Goal: Communication & Community: Answer question/provide support

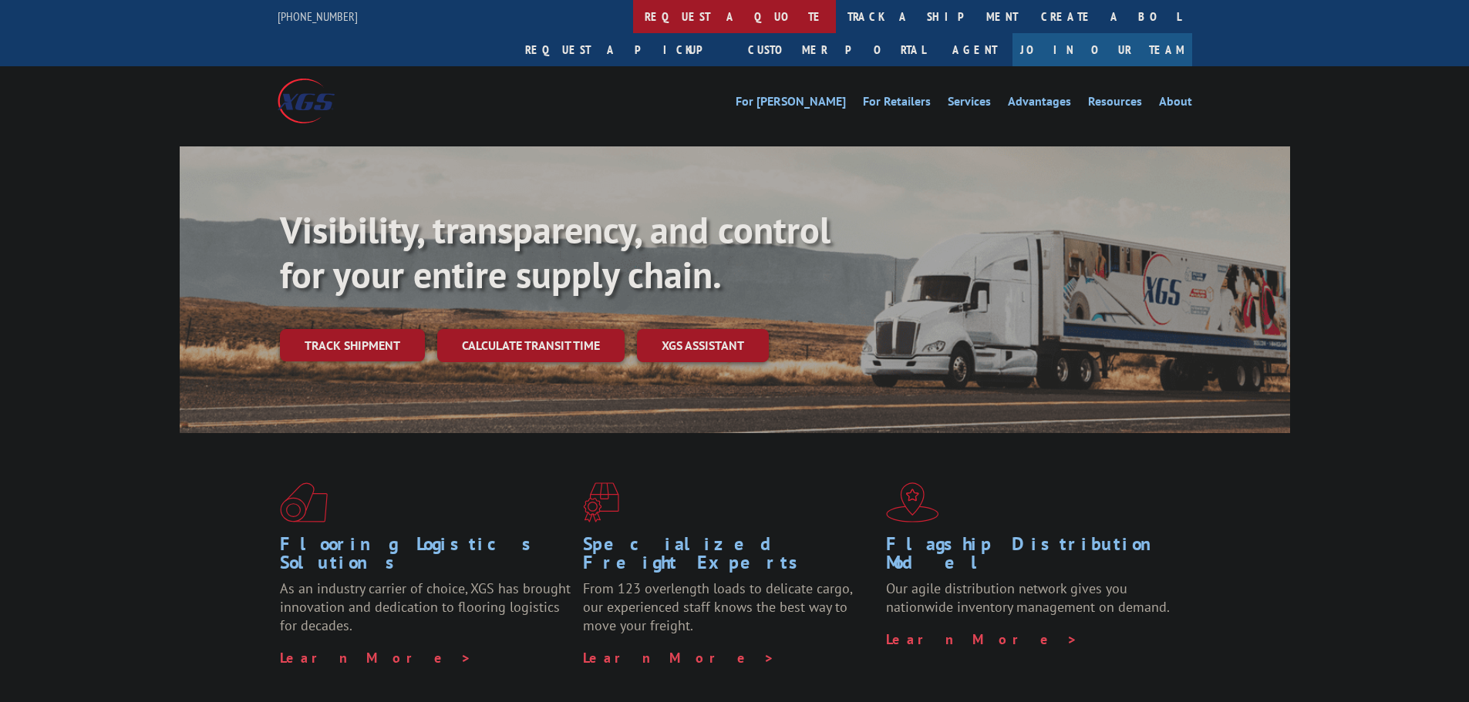
click at [633, 24] on link "request a quote" at bounding box center [734, 16] width 203 height 33
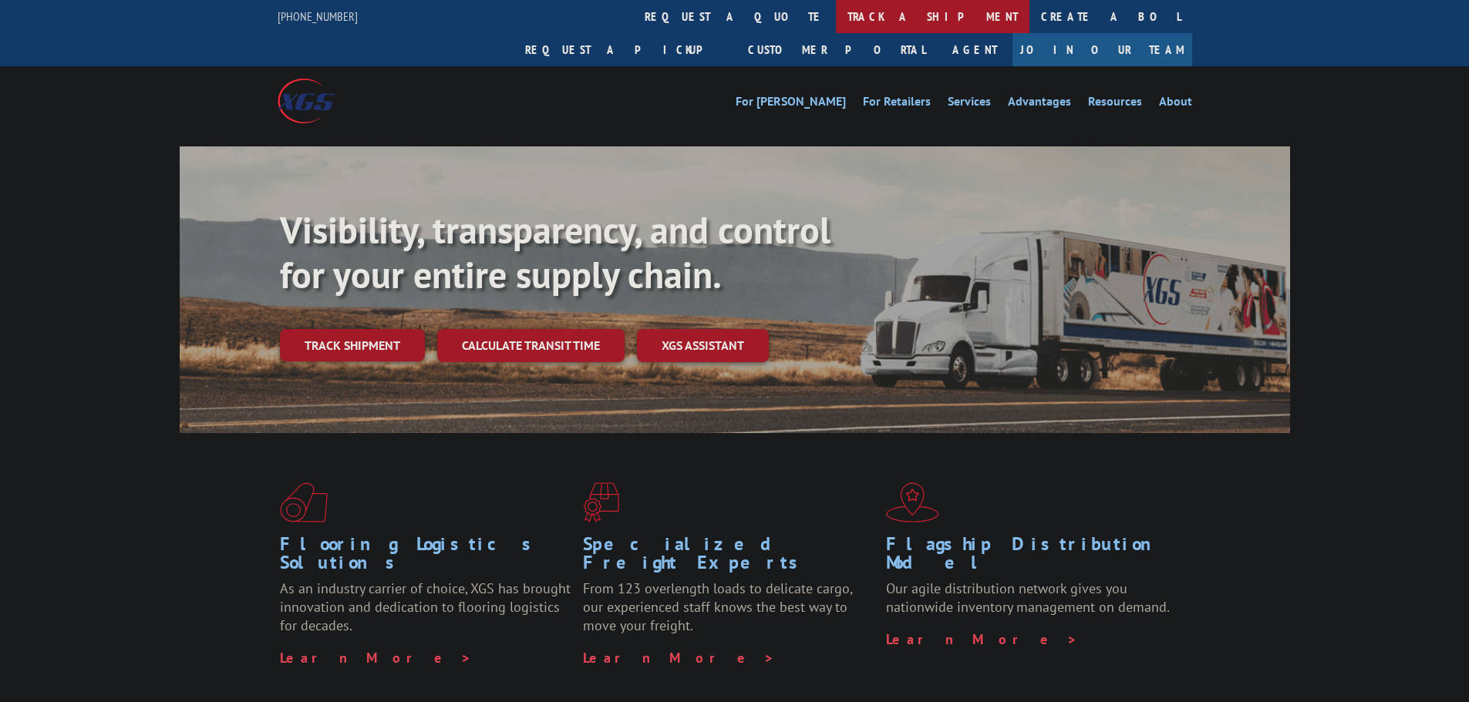
click at [836, 22] on link "track a shipment" at bounding box center [932, 16] width 193 height 33
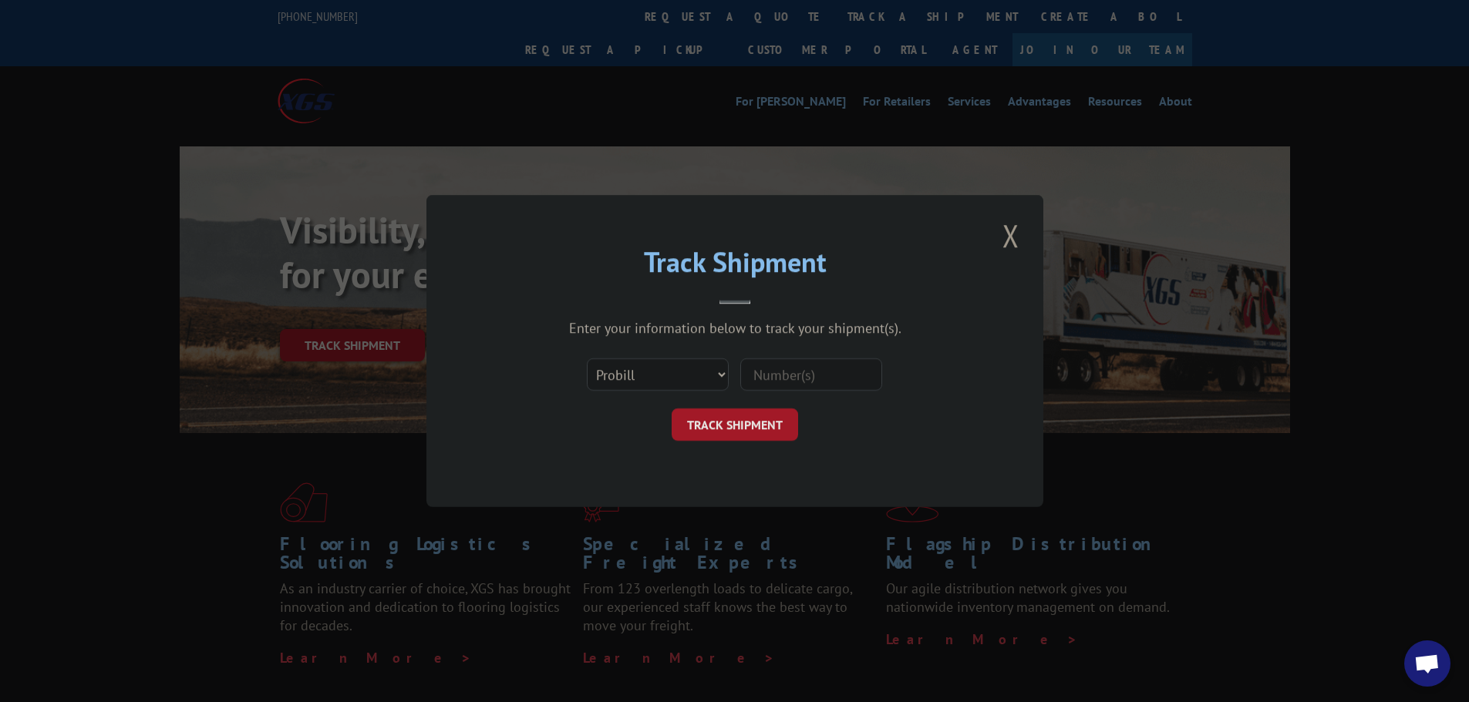
drag, startPoint x: 806, startPoint y: 360, endPoint x: 796, endPoint y: 371, distance: 14.7
click at [806, 361] on input at bounding box center [811, 374] width 142 height 32
paste input "17108767"
type input "17108767"
click at [759, 412] on button "TRACK SHIPMENT" at bounding box center [734, 425] width 126 height 32
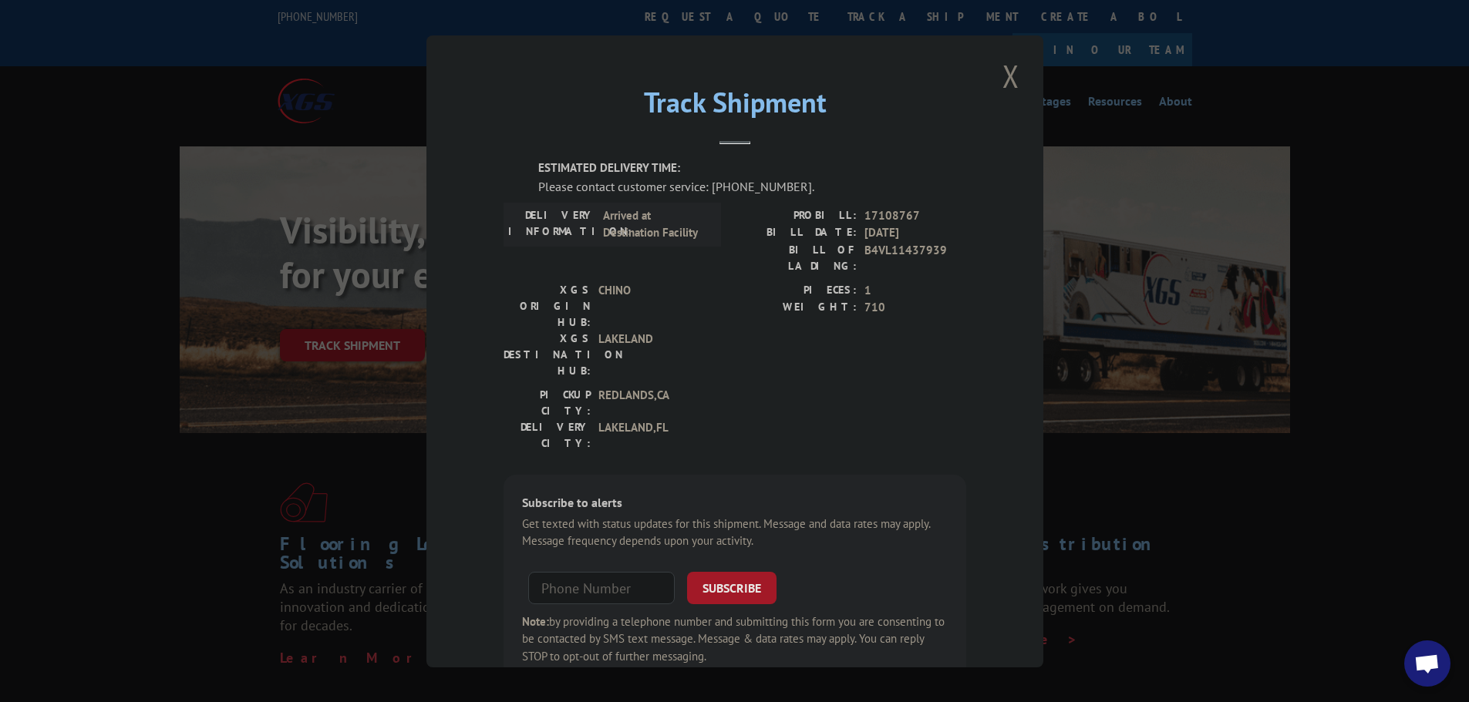
click at [1014, 79] on button "Close modal" at bounding box center [1011, 76] width 26 height 42
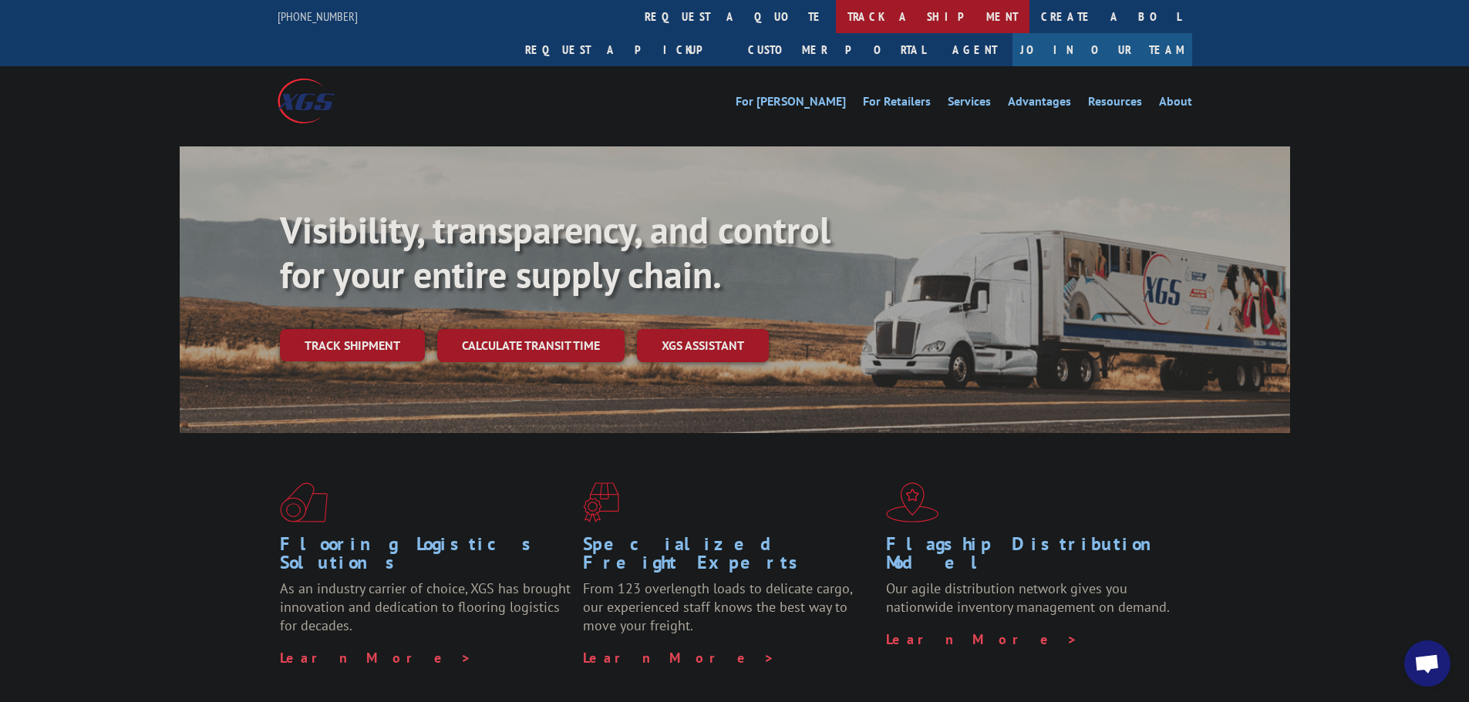
click at [836, 19] on link "track a shipment" at bounding box center [932, 16] width 193 height 33
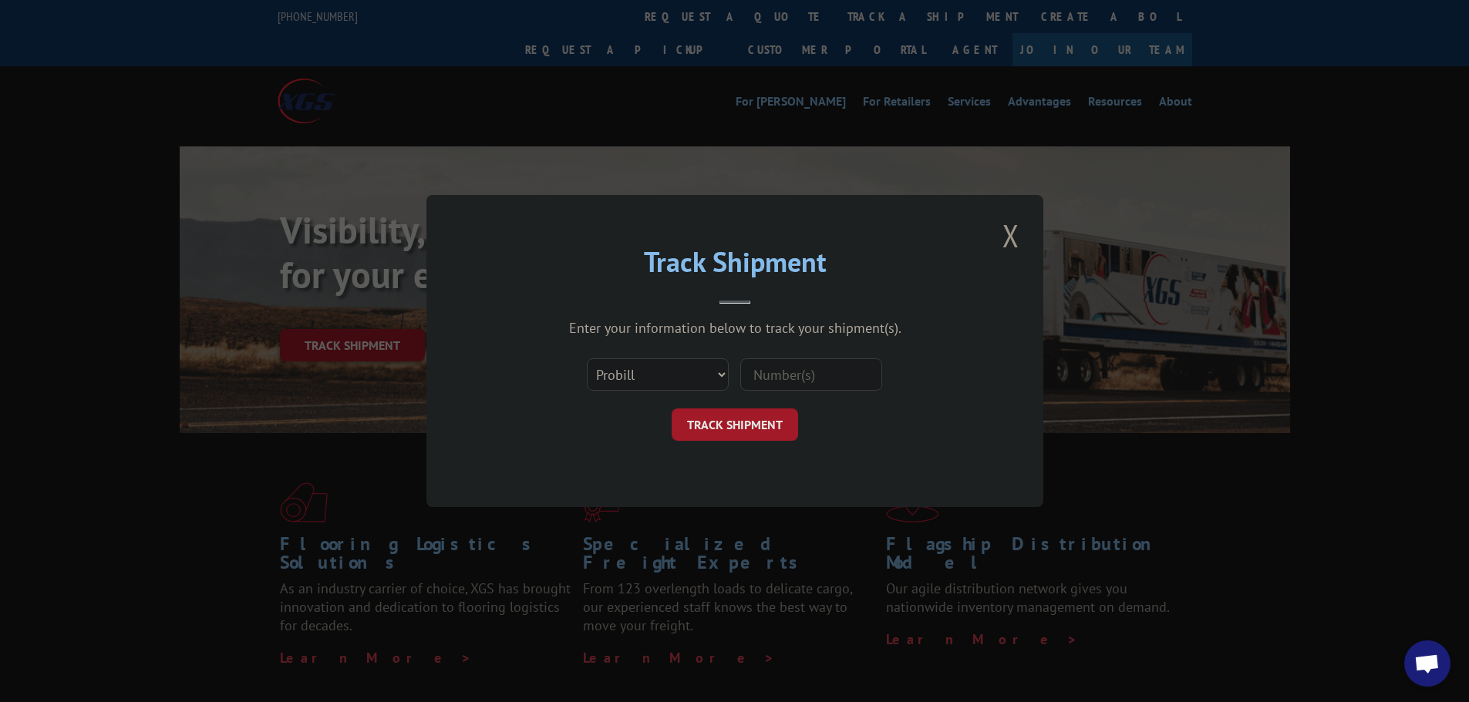
click at [786, 362] on input at bounding box center [811, 374] width 142 height 32
paste input "17386554"
type input "17386554"
click at [742, 417] on button "TRACK SHIPMENT" at bounding box center [734, 425] width 126 height 32
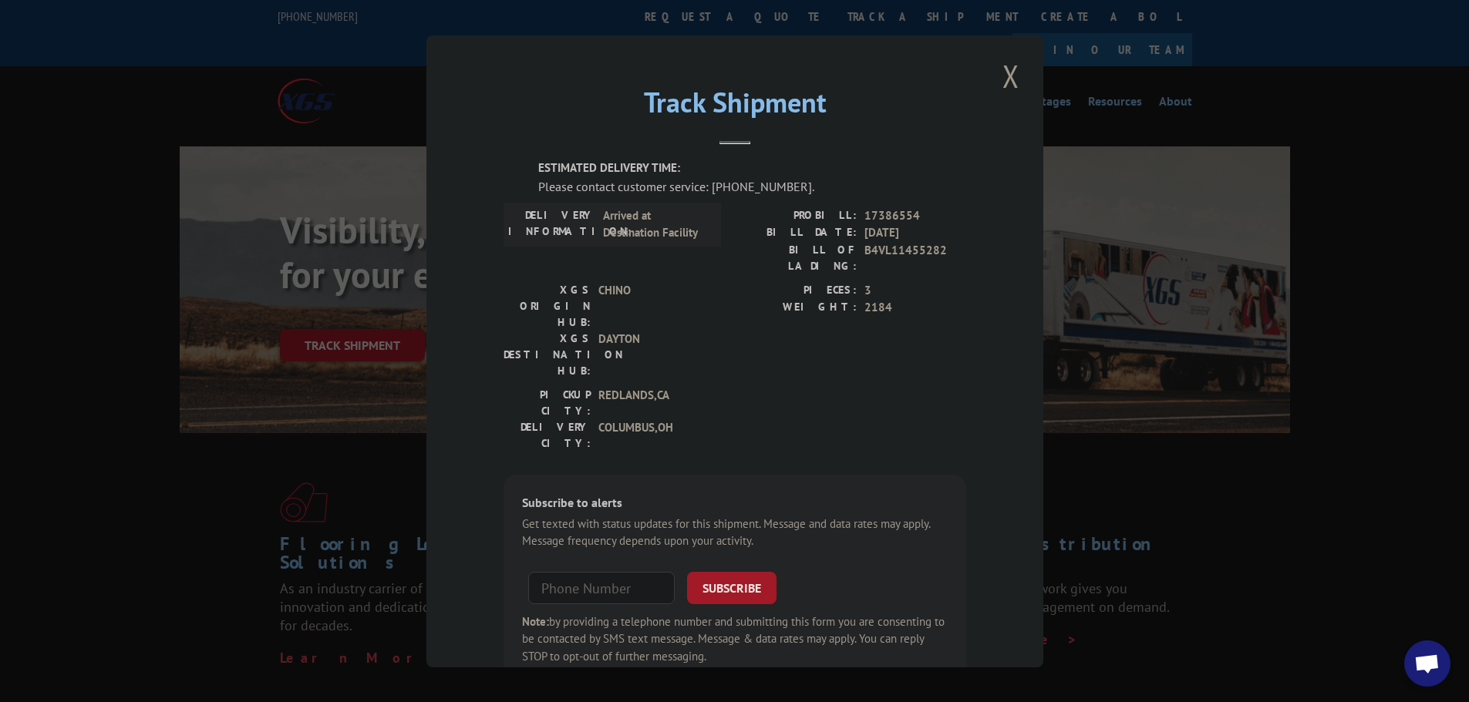
click at [1415, 644] on span "Open chat" at bounding box center [1427, 664] width 46 height 46
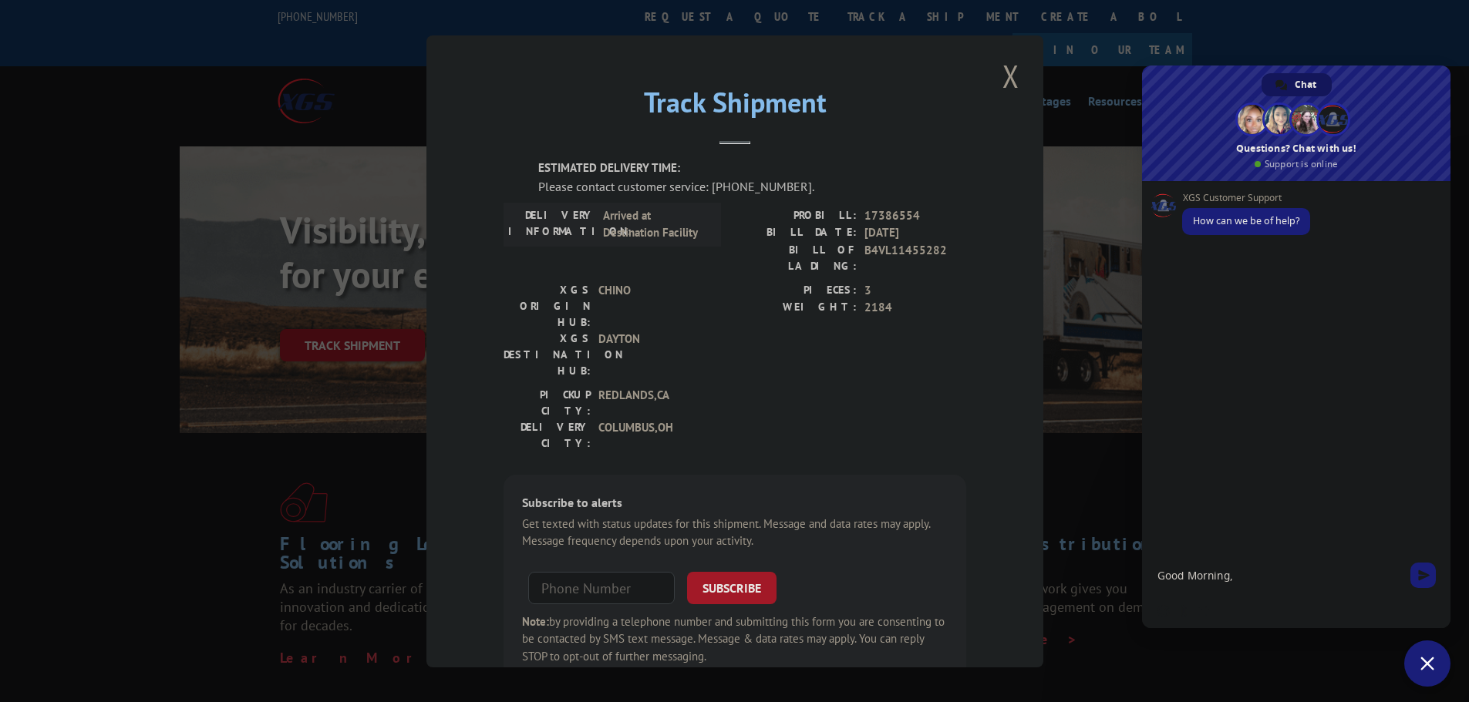
type textarea "Good Morning"
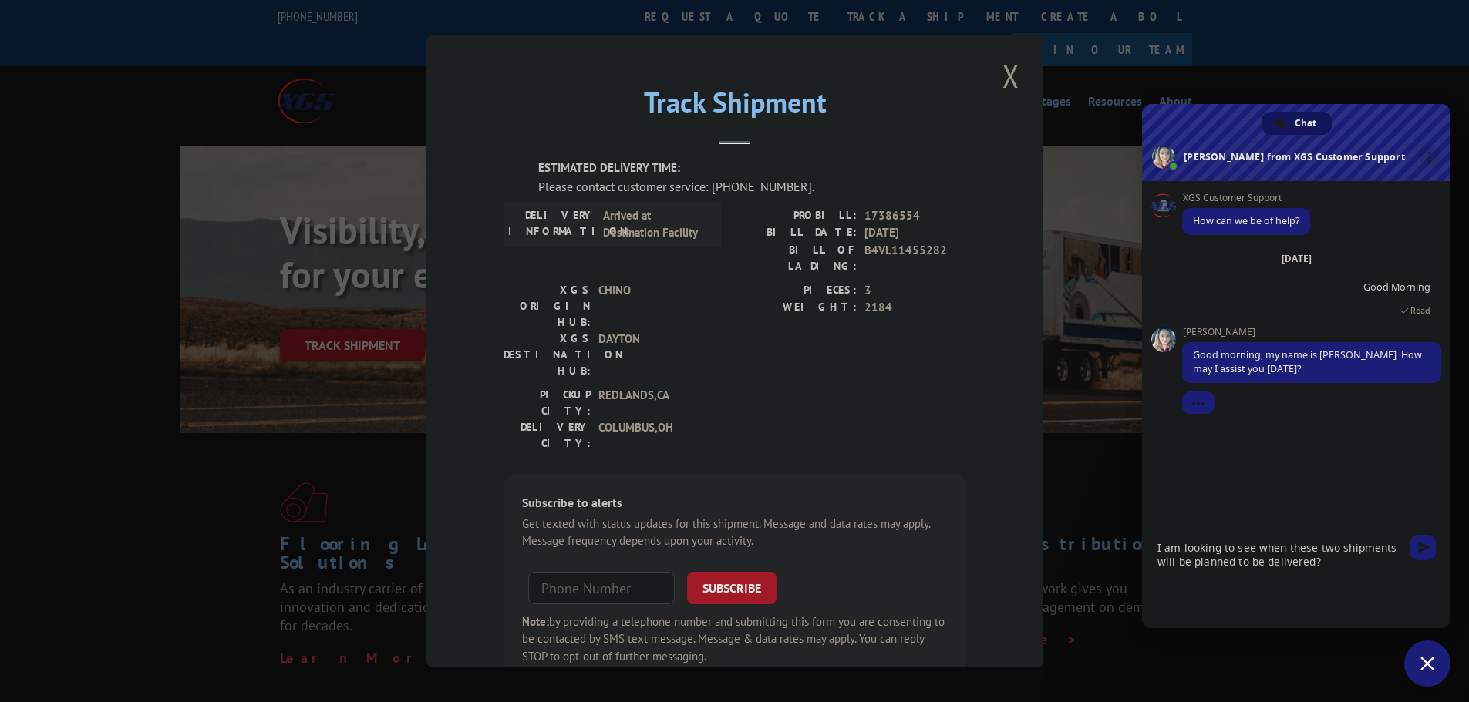
click at [1342, 556] on textarea "I am looking to see when these two shipments will be planned to be delivered?" at bounding box center [1280, 561] width 247 height 66
paste textarea "17108767"
paste textarea "17386554"
type textarea "I am looking to see when these two shipments will be planned to be delivered? 1…"
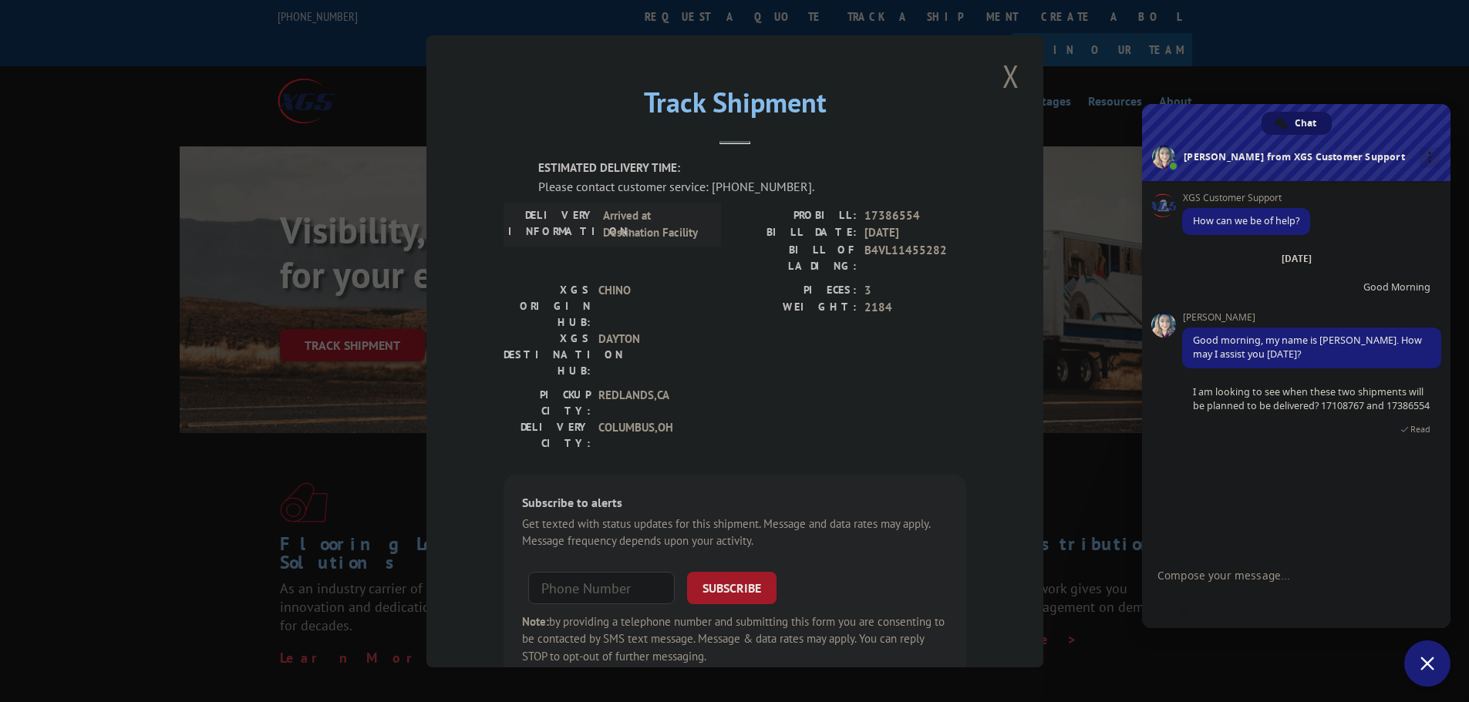
click at [1021, 74] on div "Track Shipment ESTIMATED DELIVERY TIME: Please contact customer service: (844) …" at bounding box center [734, 351] width 617 height 632
click at [998, 82] on button "Close modal" at bounding box center [1011, 76] width 26 height 42
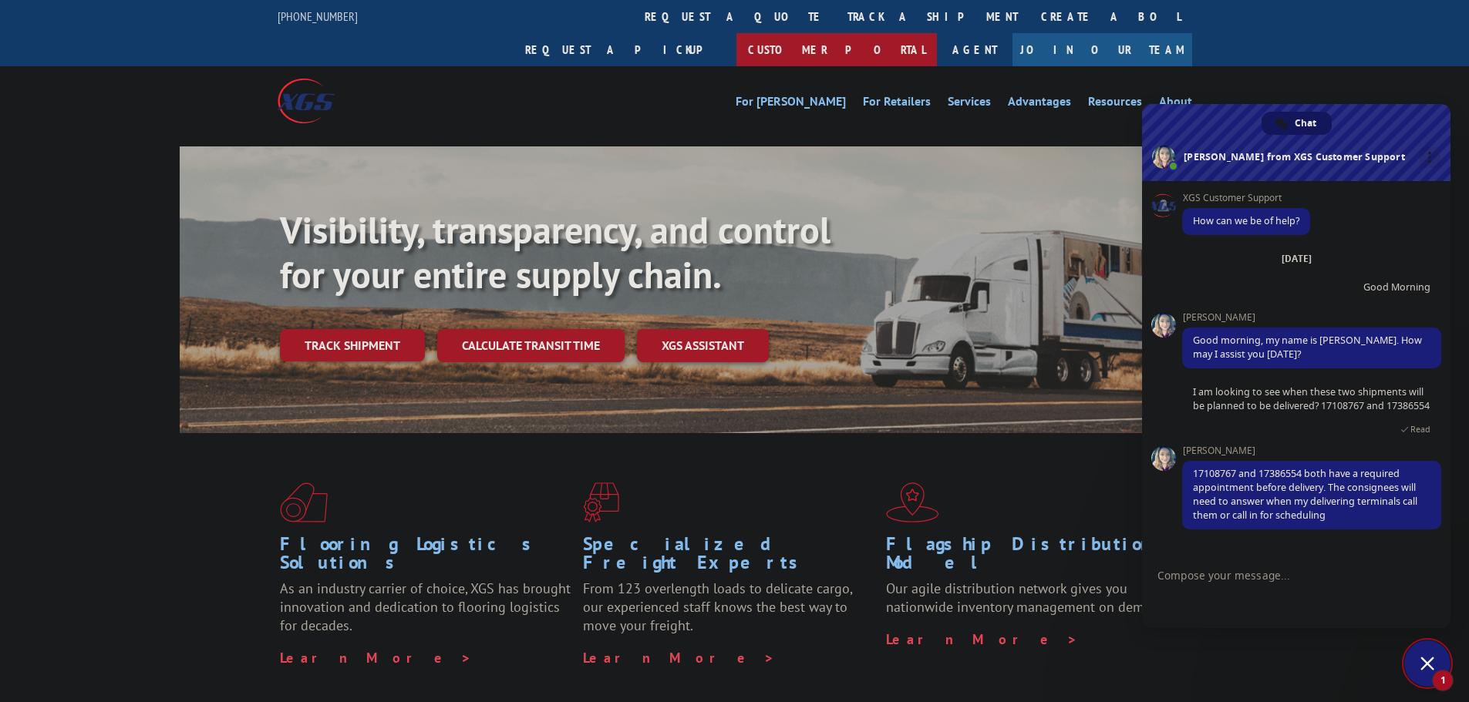
scroll to position [5, 0]
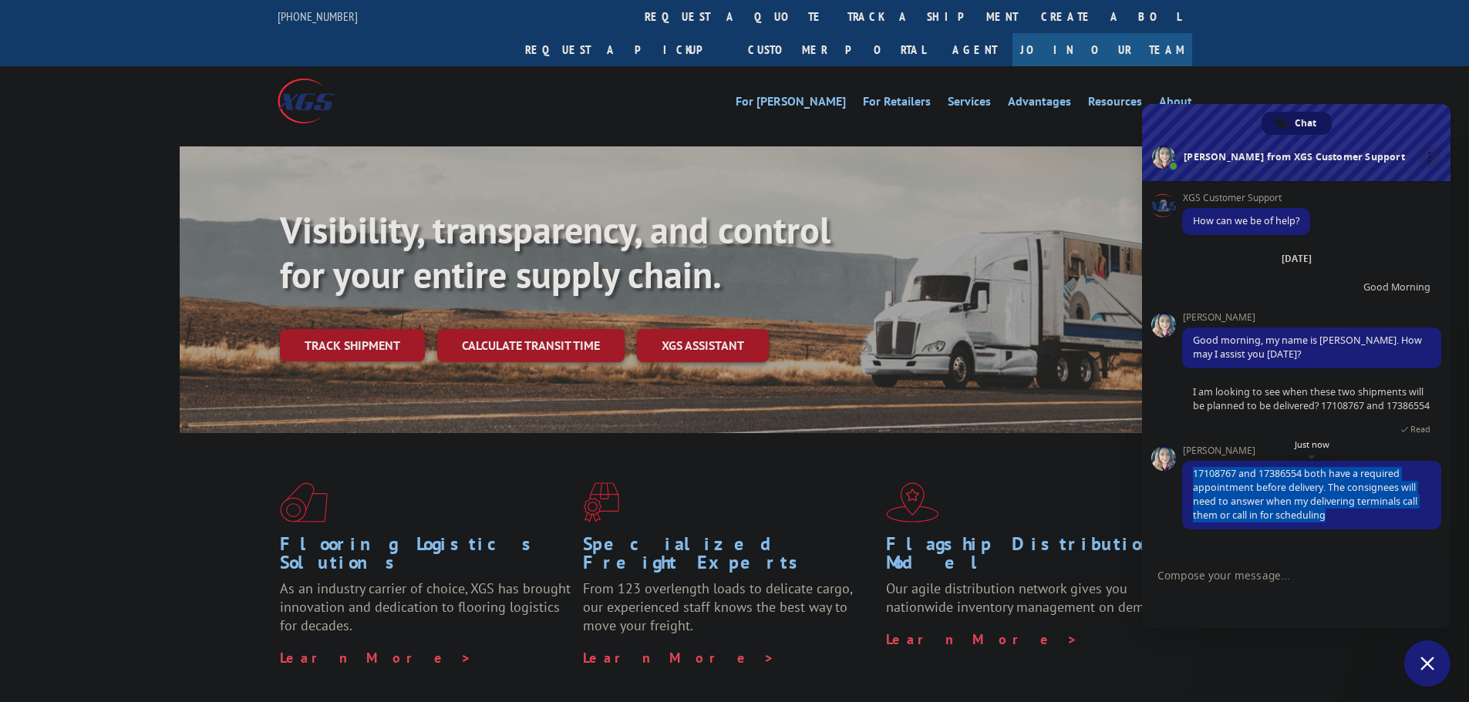
drag, startPoint x: 1193, startPoint y: 479, endPoint x: 1367, endPoint y: 524, distance: 179.1
click at [1367, 524] on span "17108767 and 17386554 both have a required appointment before delivery. The con…" at bounding box center [1311, 495] width 259 height 69
copy span "17108767 and 17386554 both have a required appointment before delivery. The con…"
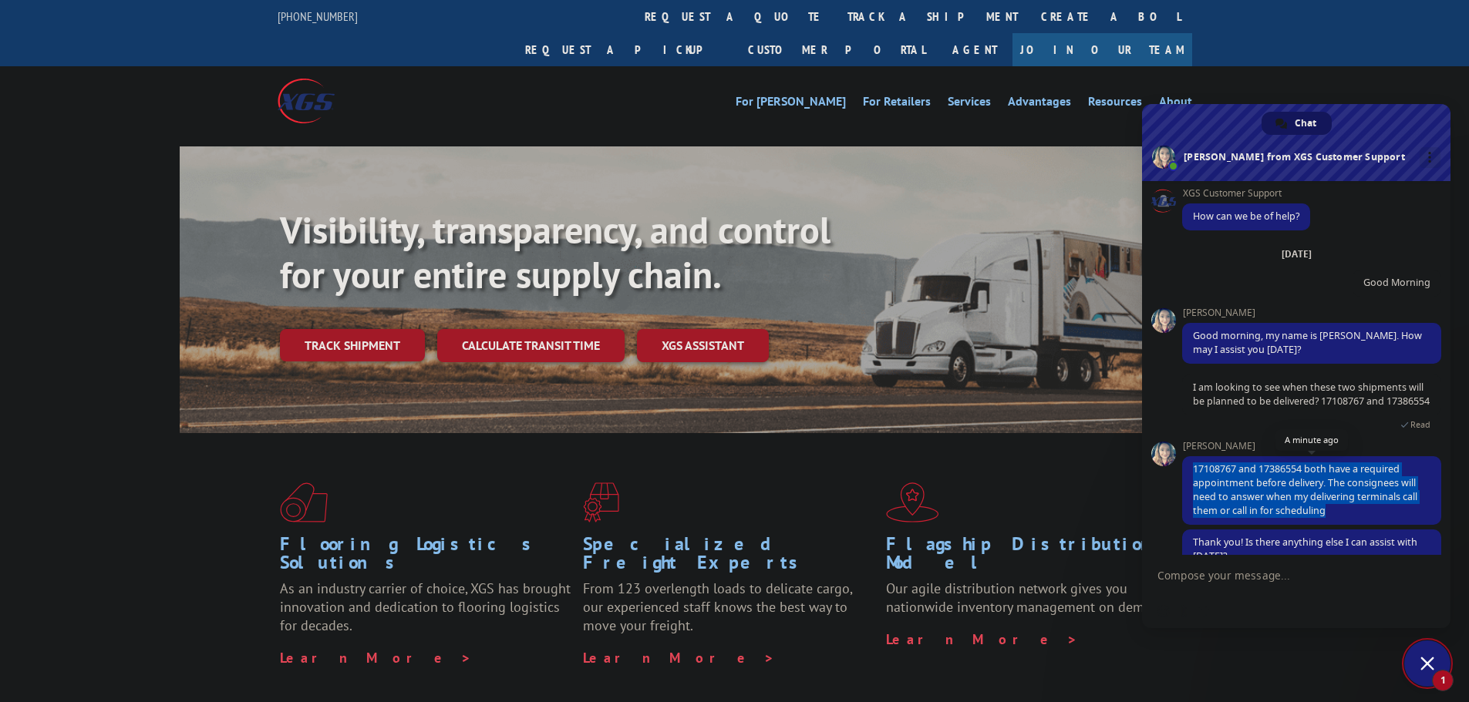
scroll to position [50, 0]
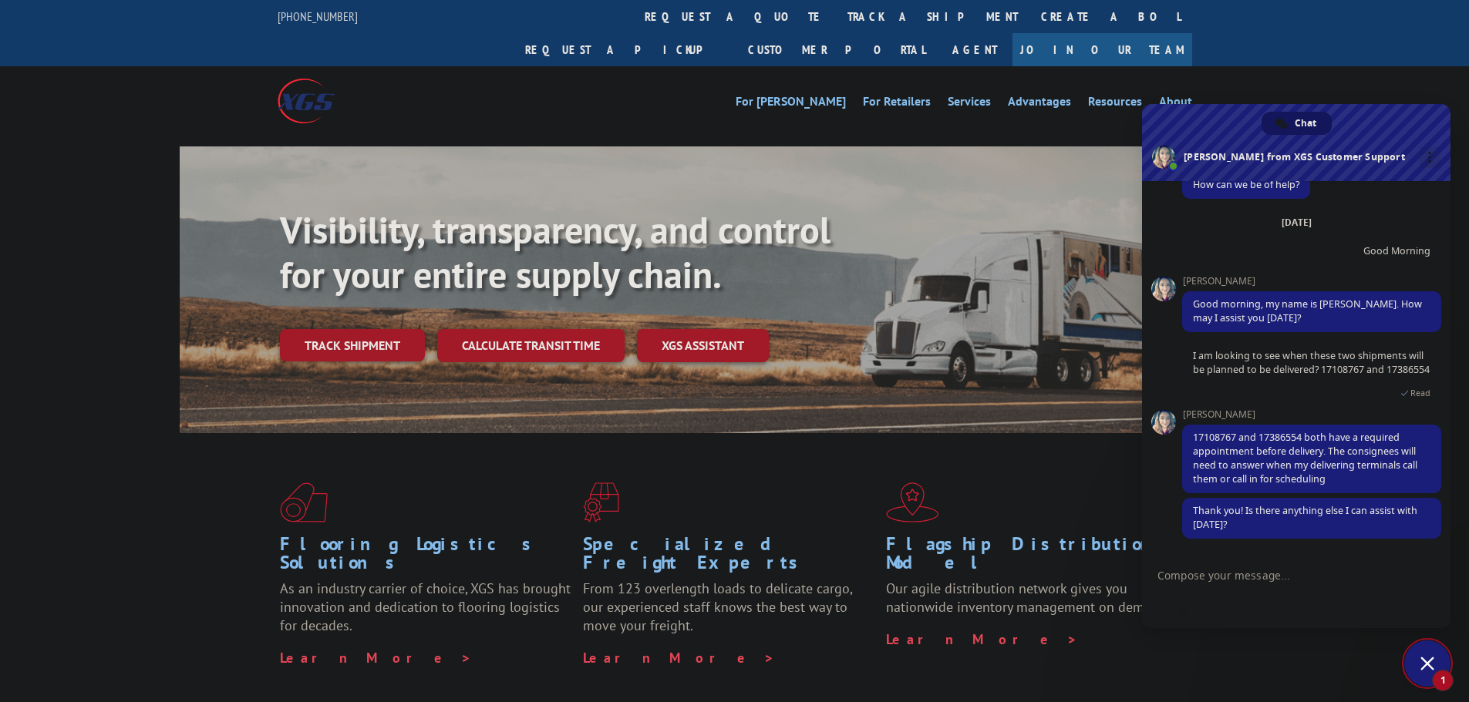
click at [1250, 582] on textarea "Compose your message..." at bounding box center [1280, 575] width 247 height 39
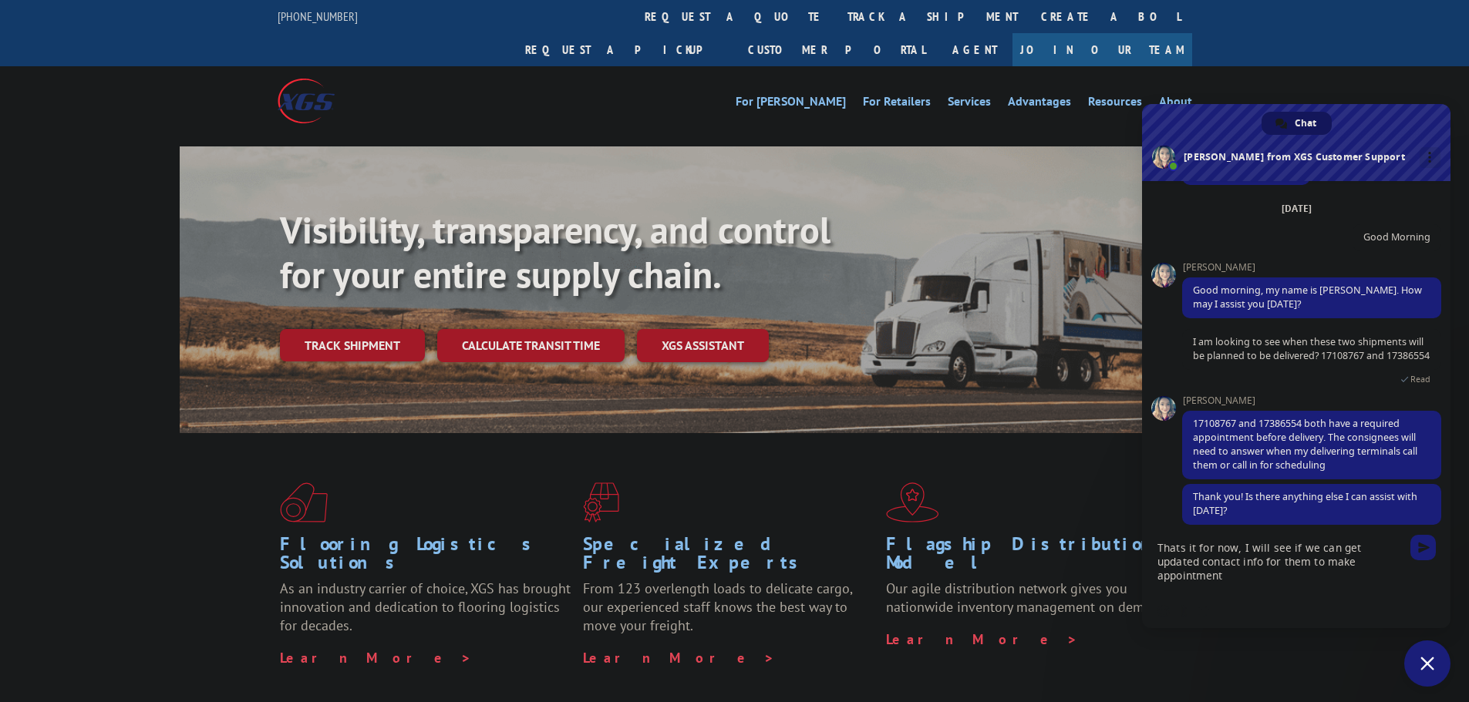
type textarea "Thats it for now, I will see if we can get updated contact info for them to mak…"
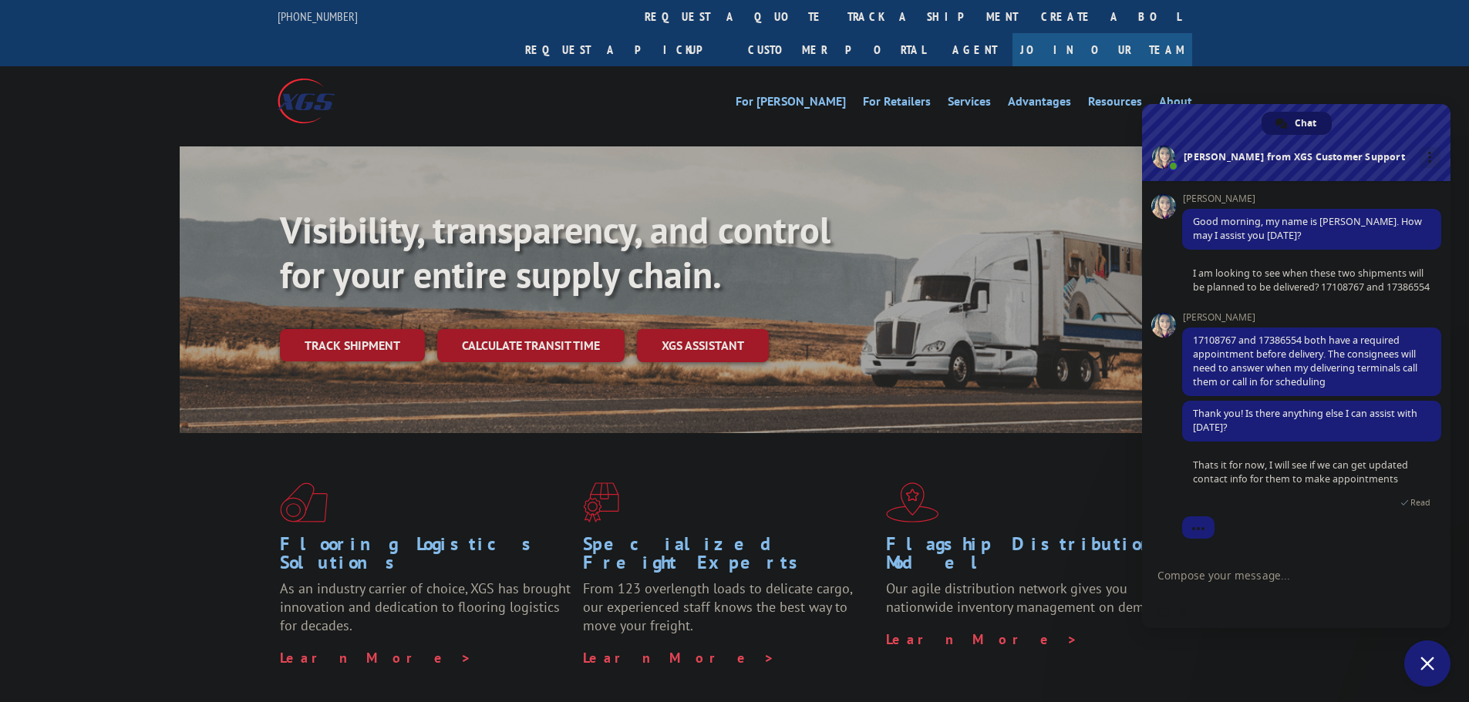
scroll to position [257, 0]
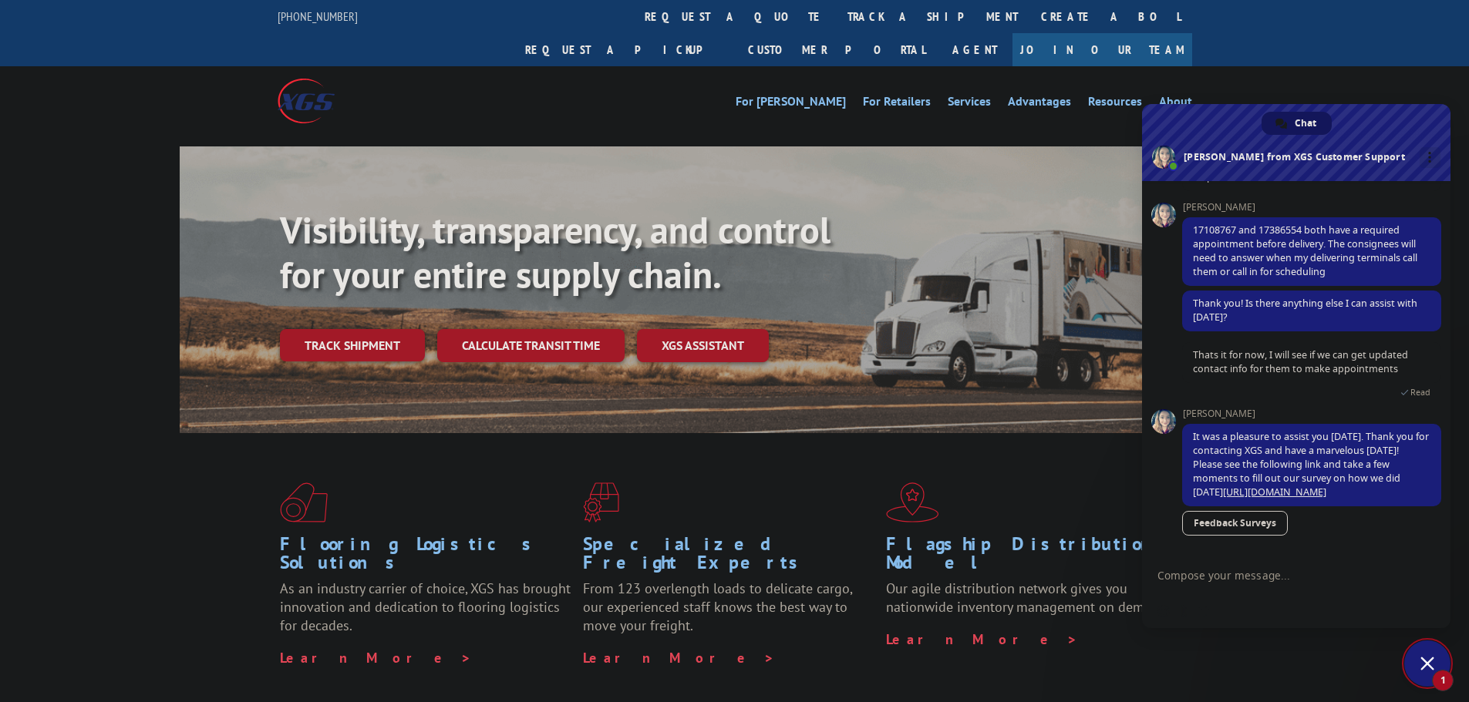
click at [1233, 577] on textarea "Compose your message..." at bounding box center [1280, 575] width 247 height 39
paste textarea "17386554 is RecAppt-SallyColumbus@Sallybeauty.com"
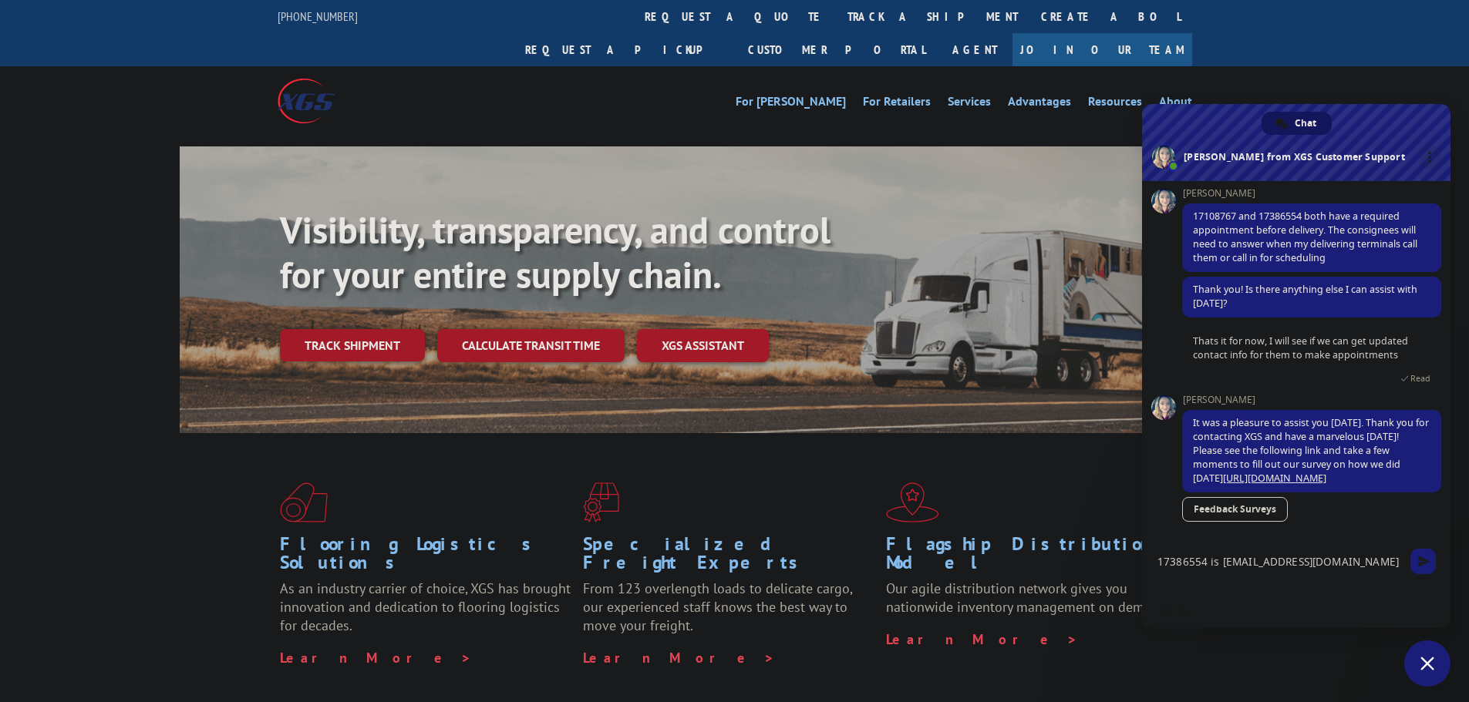
click at [1331, 577] on textarea "17386554 is RecAppt-SallyColumbus@Sallybeauty.com" at bounding box center [1280, 568] width 247 height 52
click at [1351, 572] on textarea "17386554 is RecAppt-SallyColumbus@Sallybeauty.com and" at bounding box center [1280, 568] width 247 height 52
paste textarea "17108767 – all Publix appointments are done online from the link they have on t…"
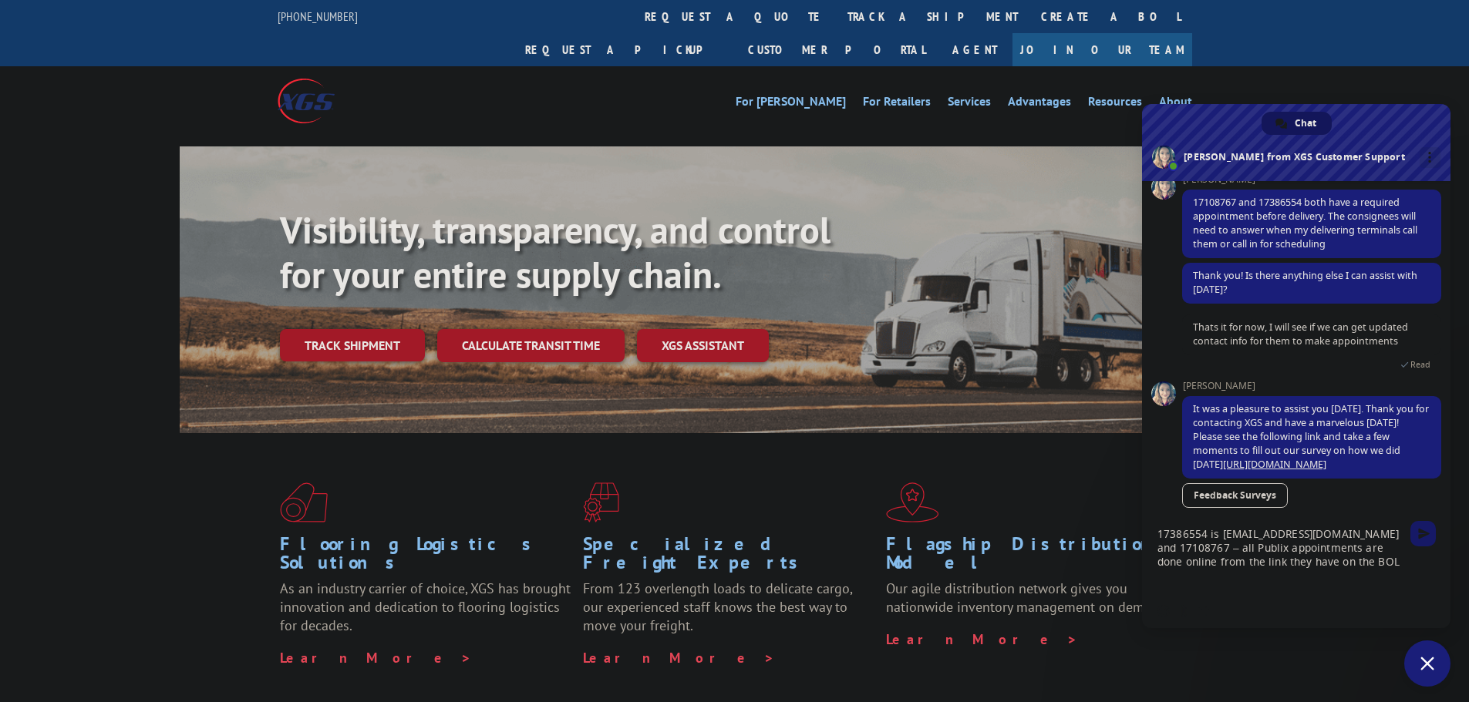
type textarea "17386554 is RecAppt-SallyColumbus@Sallybeauty.com and 17108767 – all Publix app…"
click at [1419, 539] on span "Send" at bounding box center [1424, 534] width 12 height 12
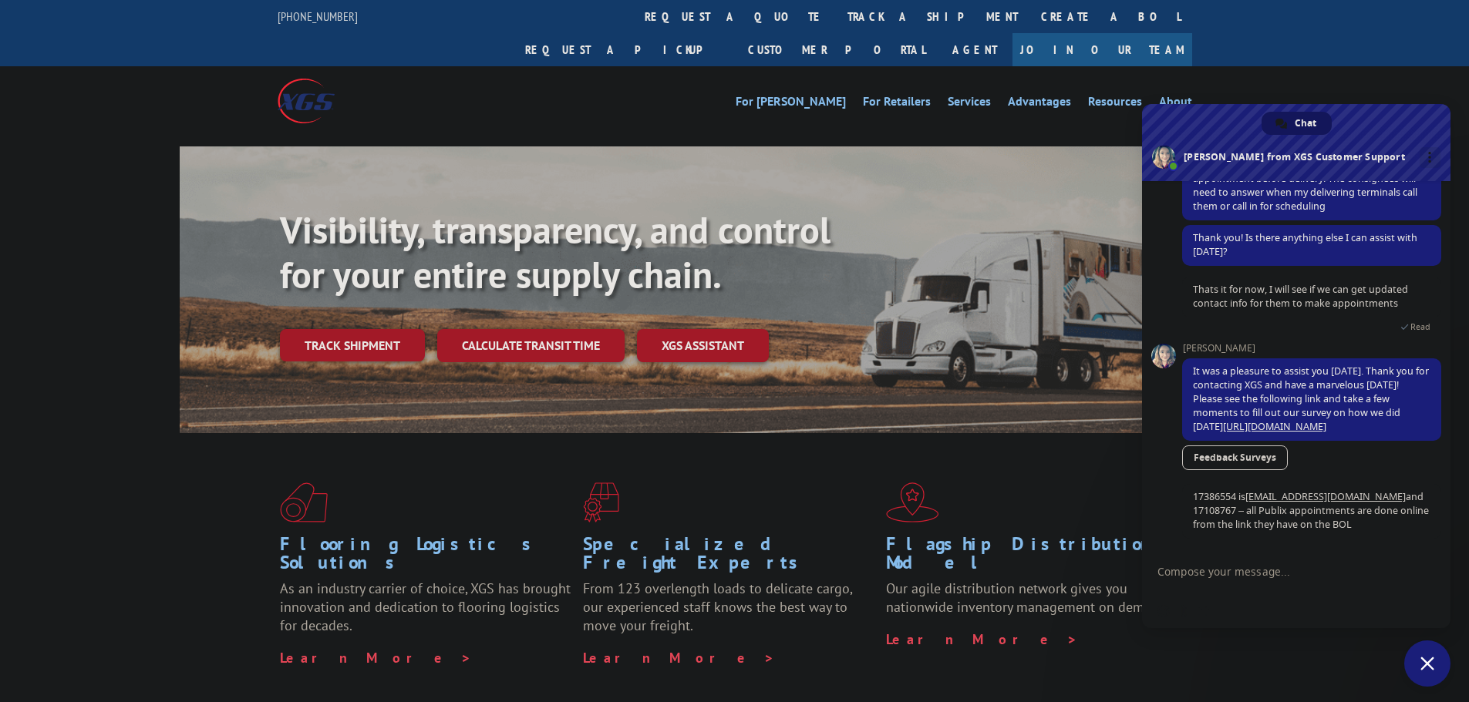
scroll to position [336, 0]
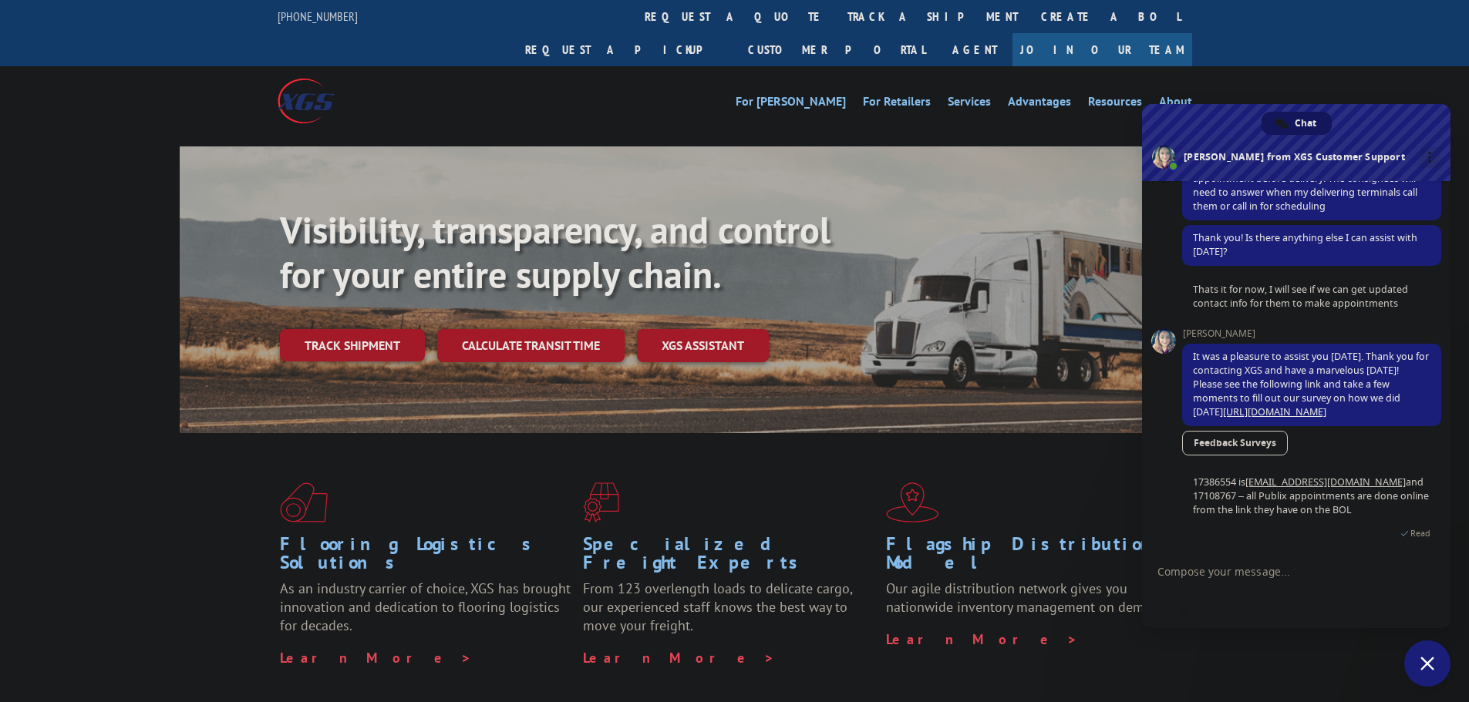
click at [1174, 570] on textarea "Compose your message..." at bounding box center [1280, 575] width 247 height 39
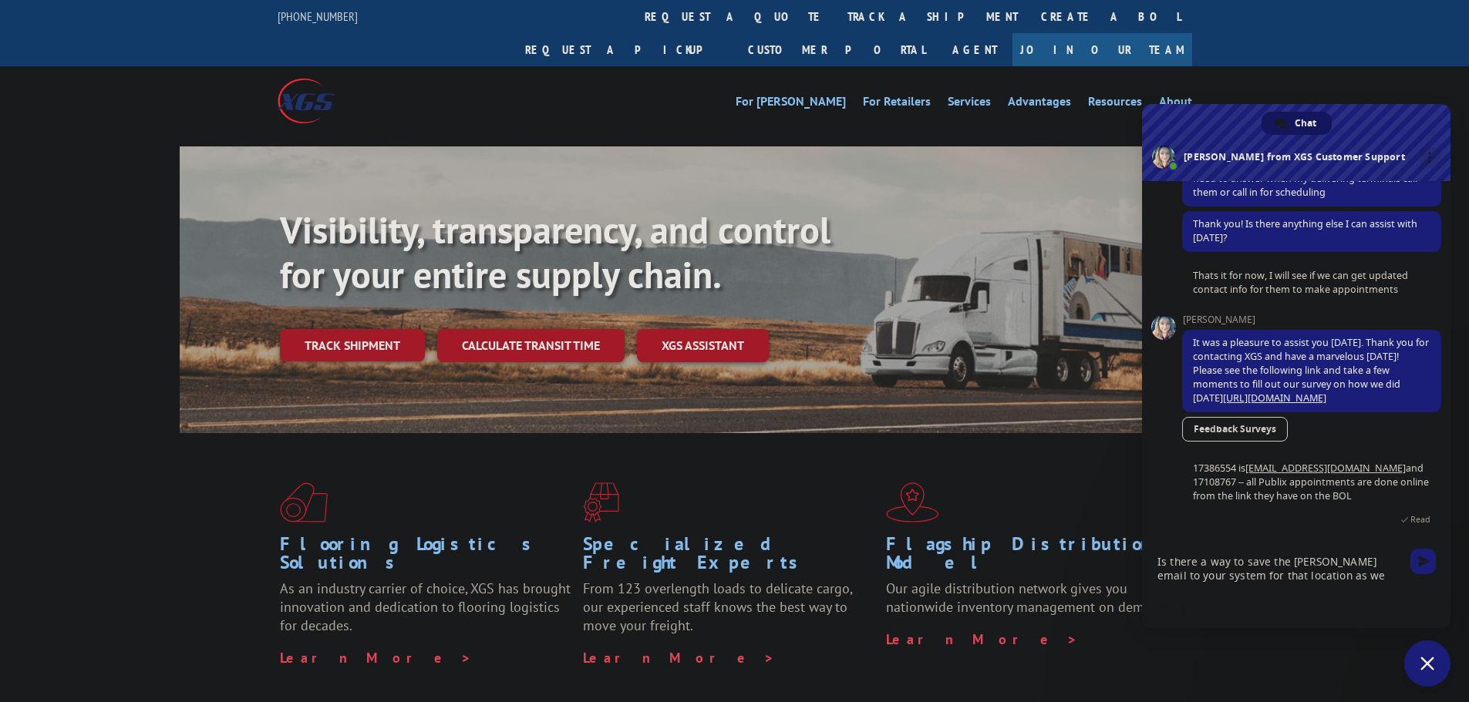
scroll to position [354, 0]
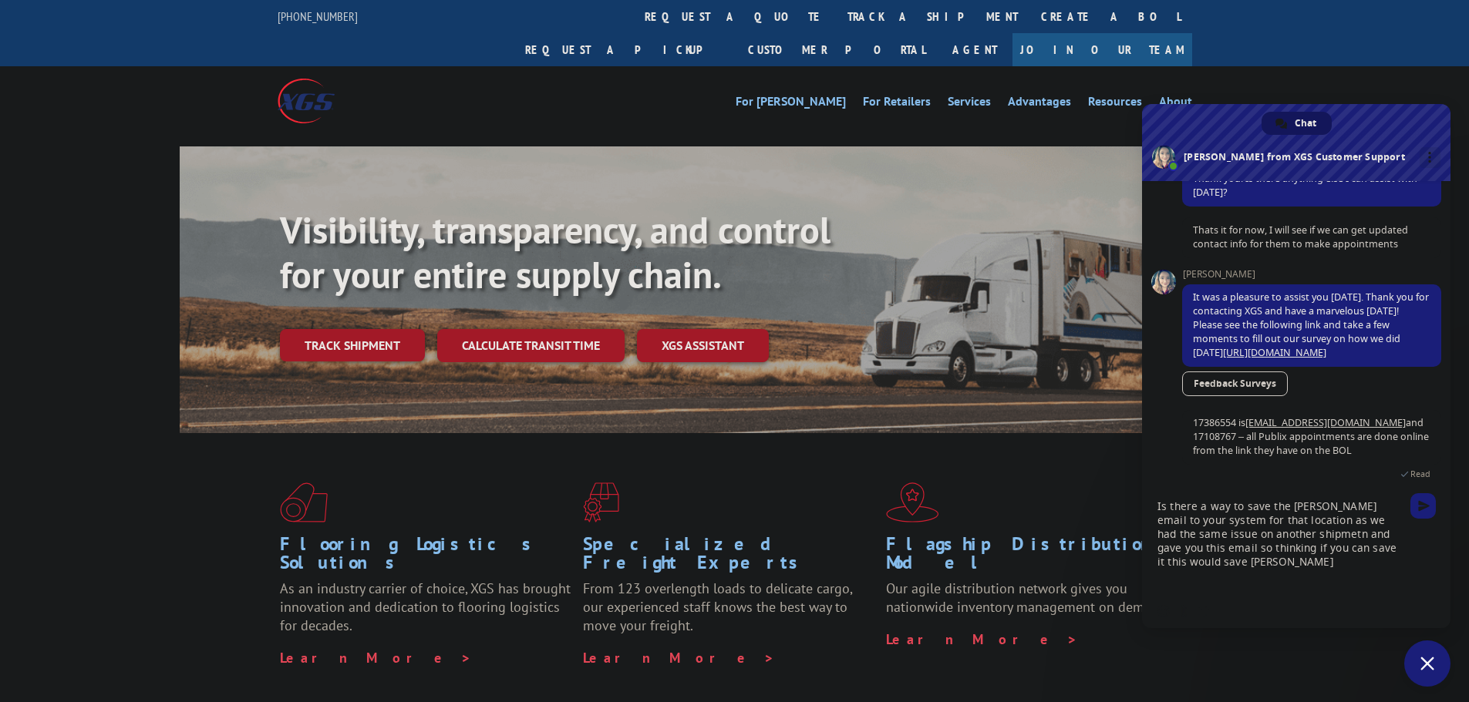
type textarea "Is there a way to save the sally email to your system for that location as we h…"
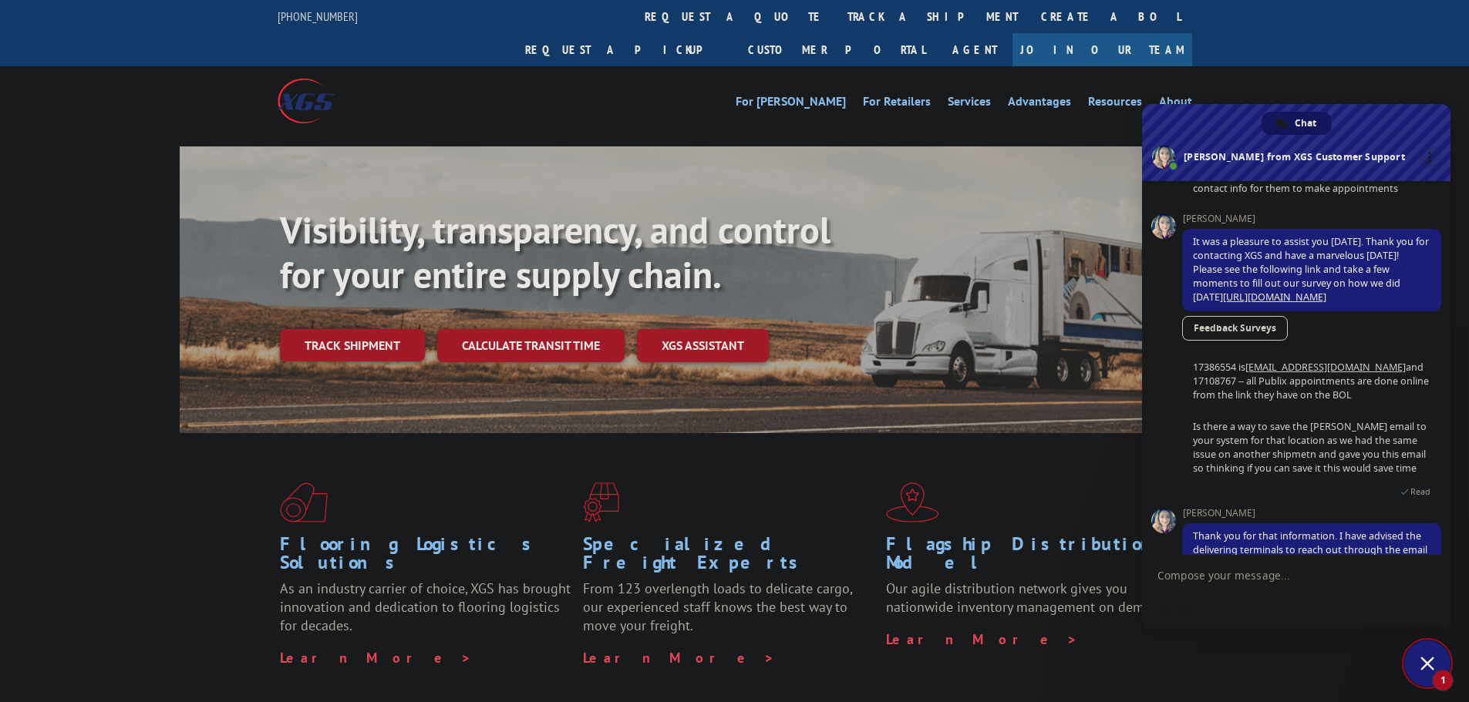
scroll to position [490, 0]
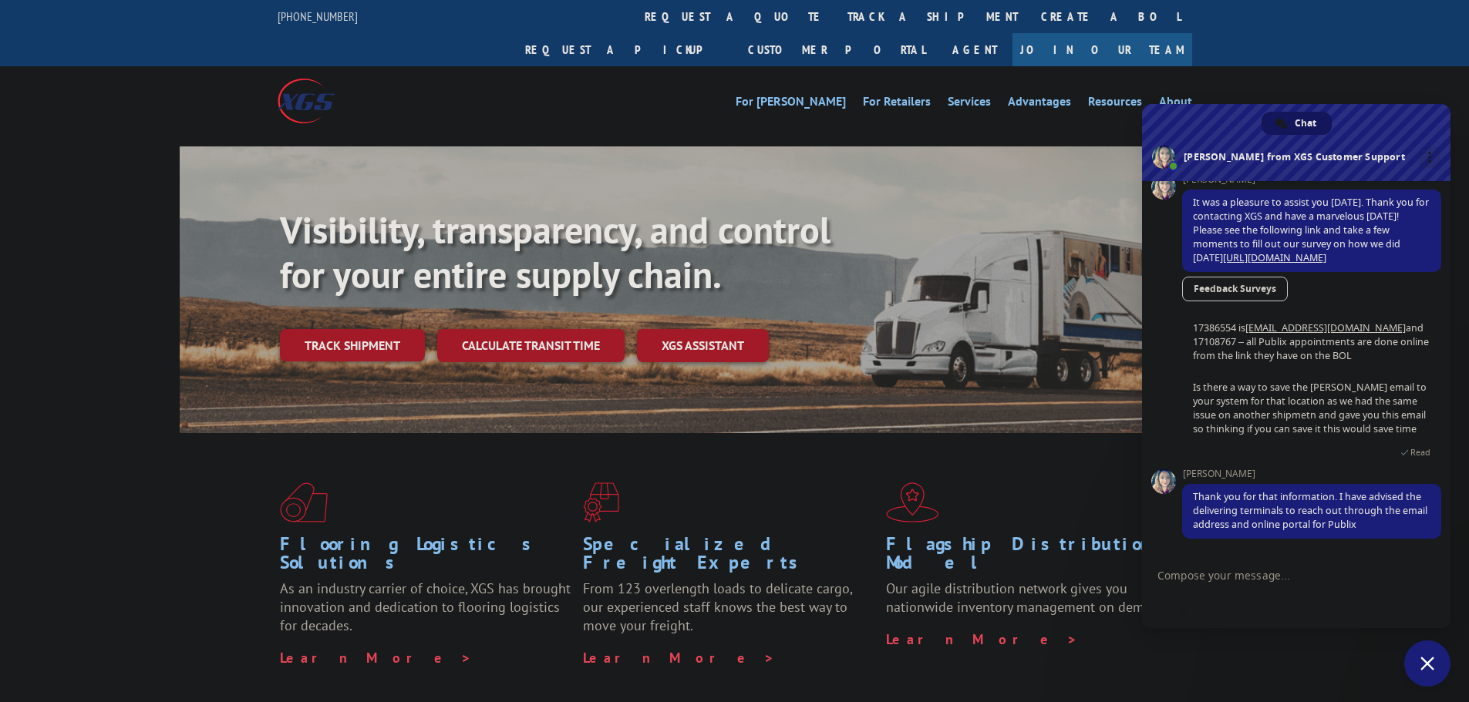
click at [1230, 572] on textarea "Compose your message..." at bounding box center [1280, 575] width 247 height 39
drag, startPoint x: 1240, startPoint y: 604, endPoint x: 1245, endPoint y: 591, distance: 13.2
click at [1240, 604] on div "Insert an emoji Send a file Audio message" at bounding box center [1296, 611] width 308 height 34
click at [1255, 572] on textarea "Compose your message..." at bounding box center [1280, 575] width 247 height 39
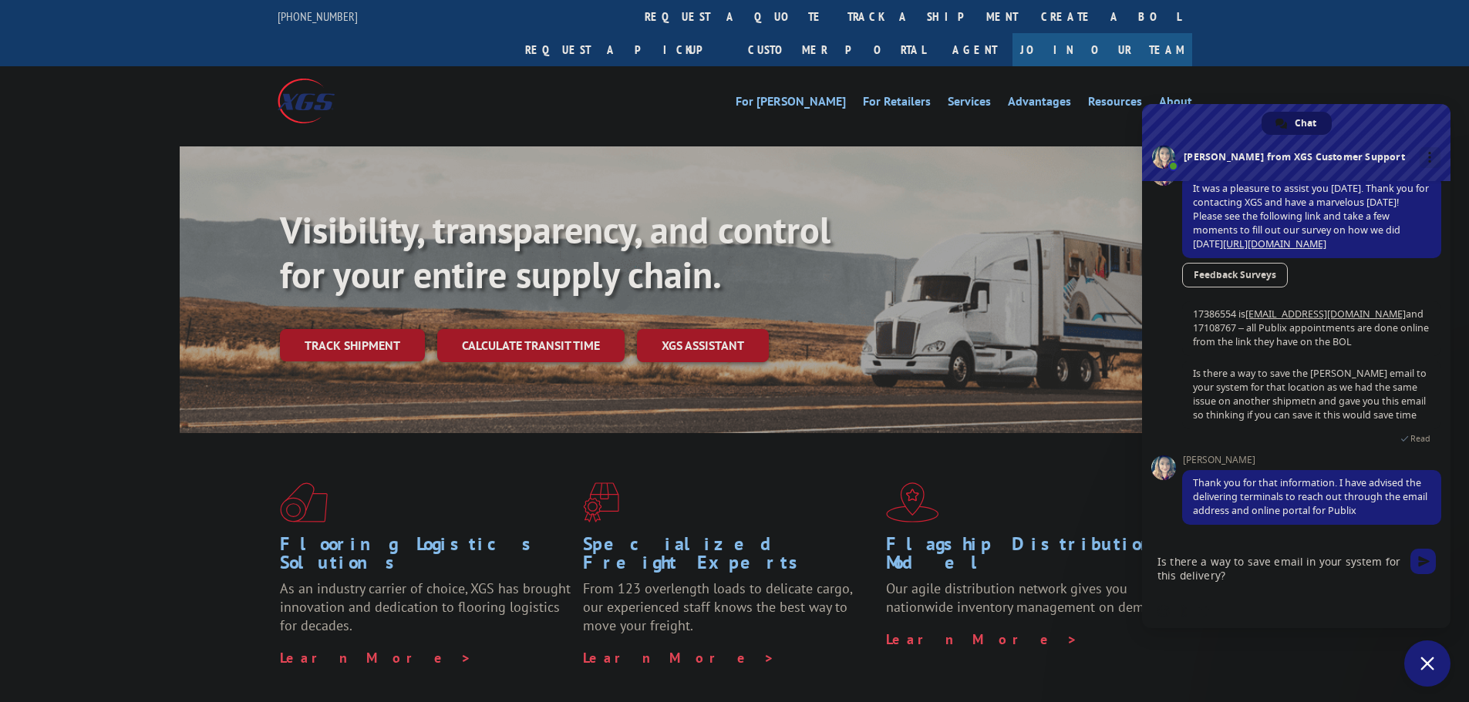
type textarea "Is there a way to save email in your system for this delivery?"
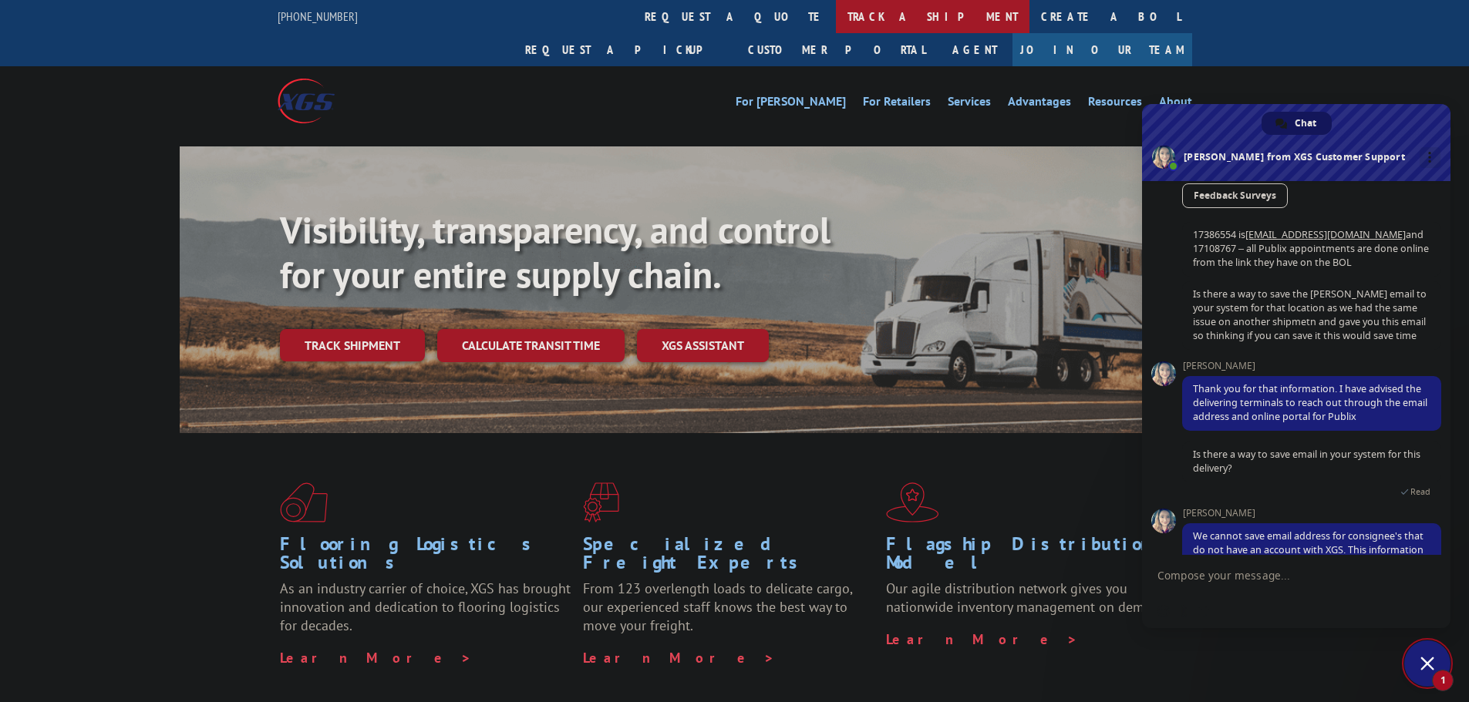
scroll to position [637, 0]
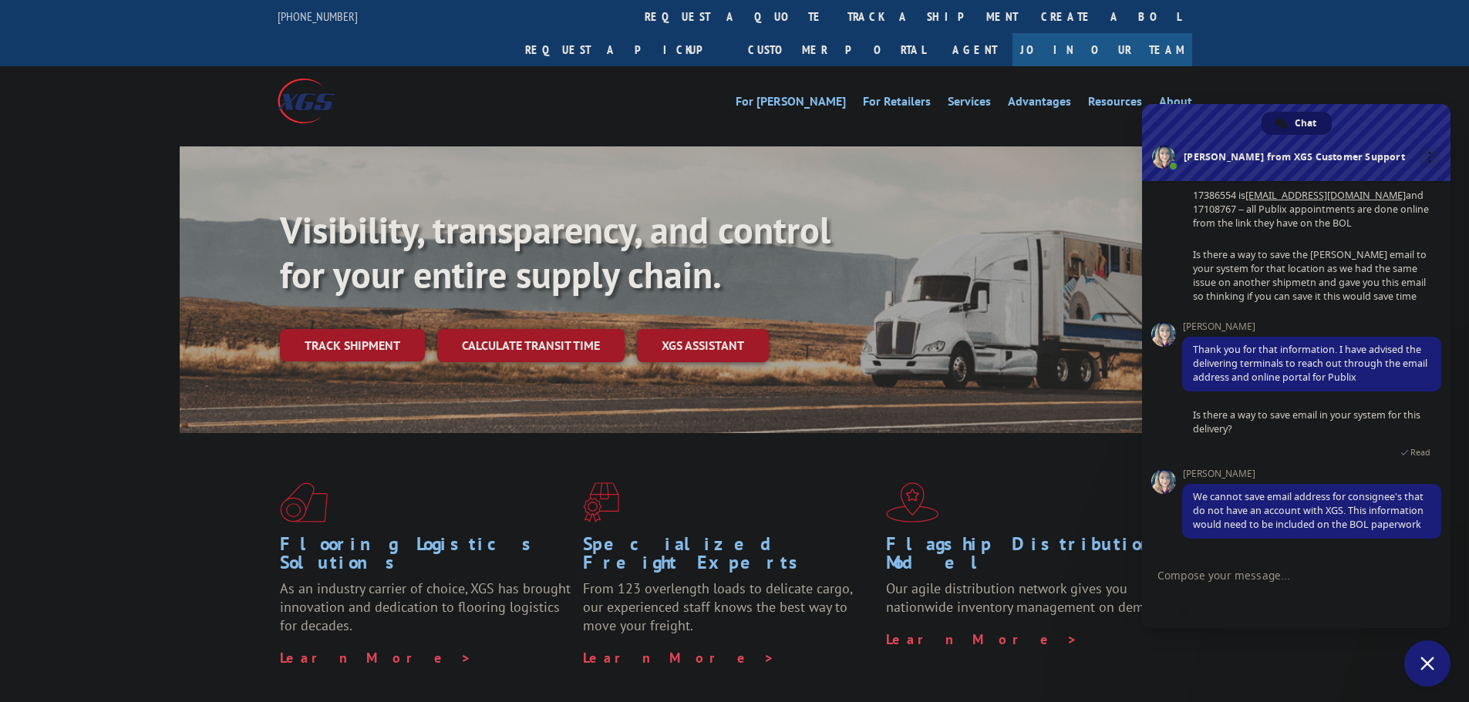
click at [1259, 576] on textarea "Compose your message..." at bounding box center [1280, 575] width 247 height 39
click at [1223, 580] on textarea "Compose your message..." at bounding box center [1280, 575] width 247 height 39
type textarea "ok thank you"
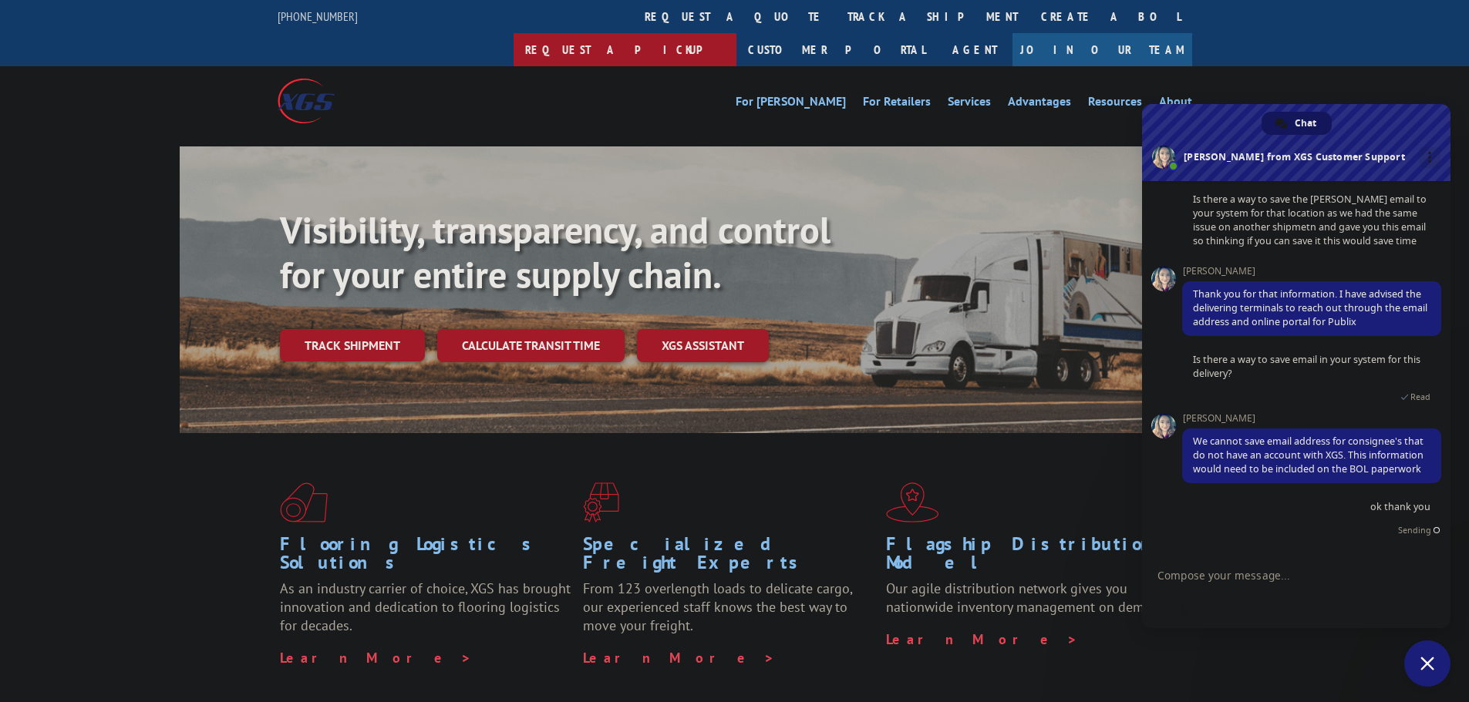
scroll to position [675, 0]
